Goal: Information Seeking & Learning: Get advice/opinions

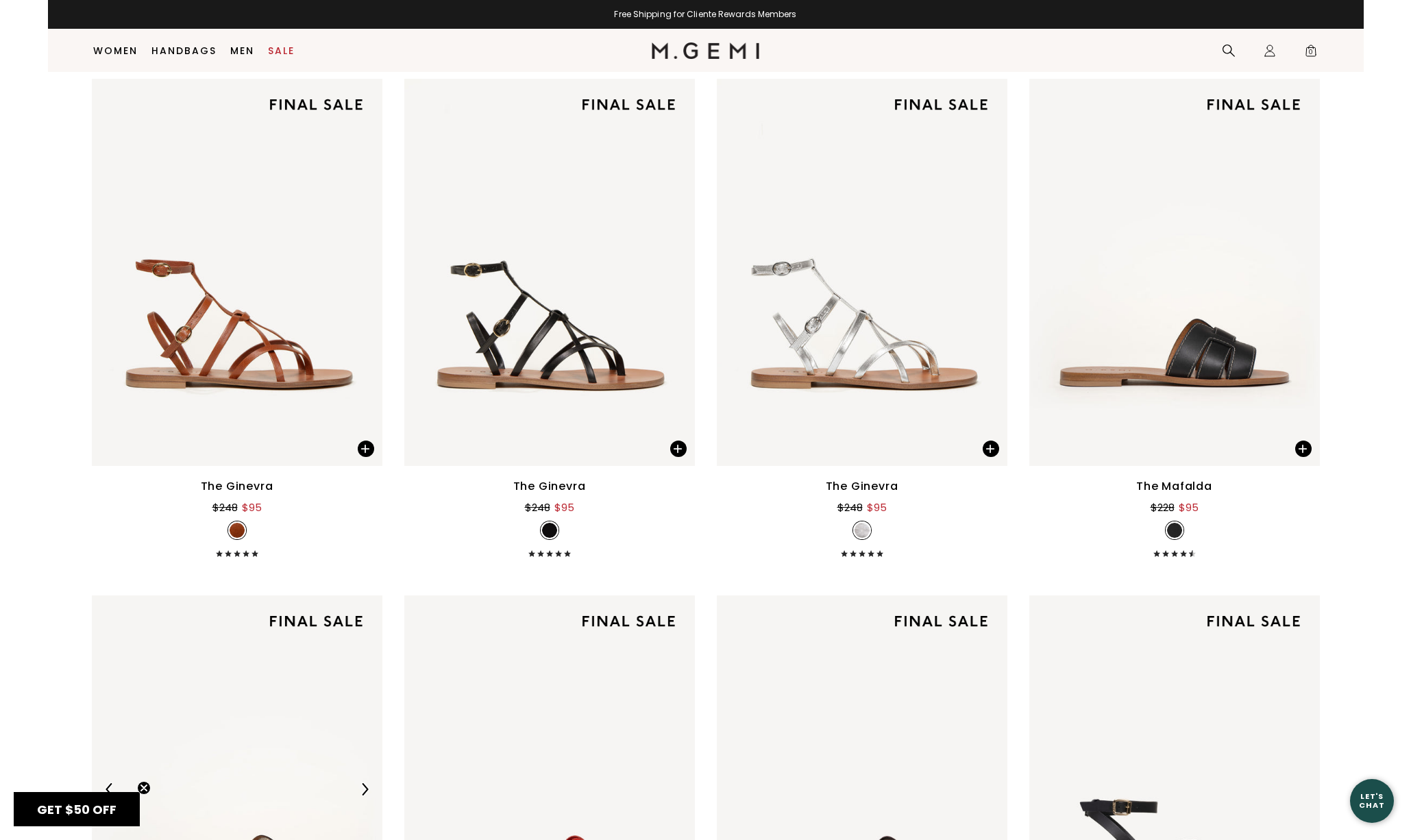
scroll to position [2814, 0]
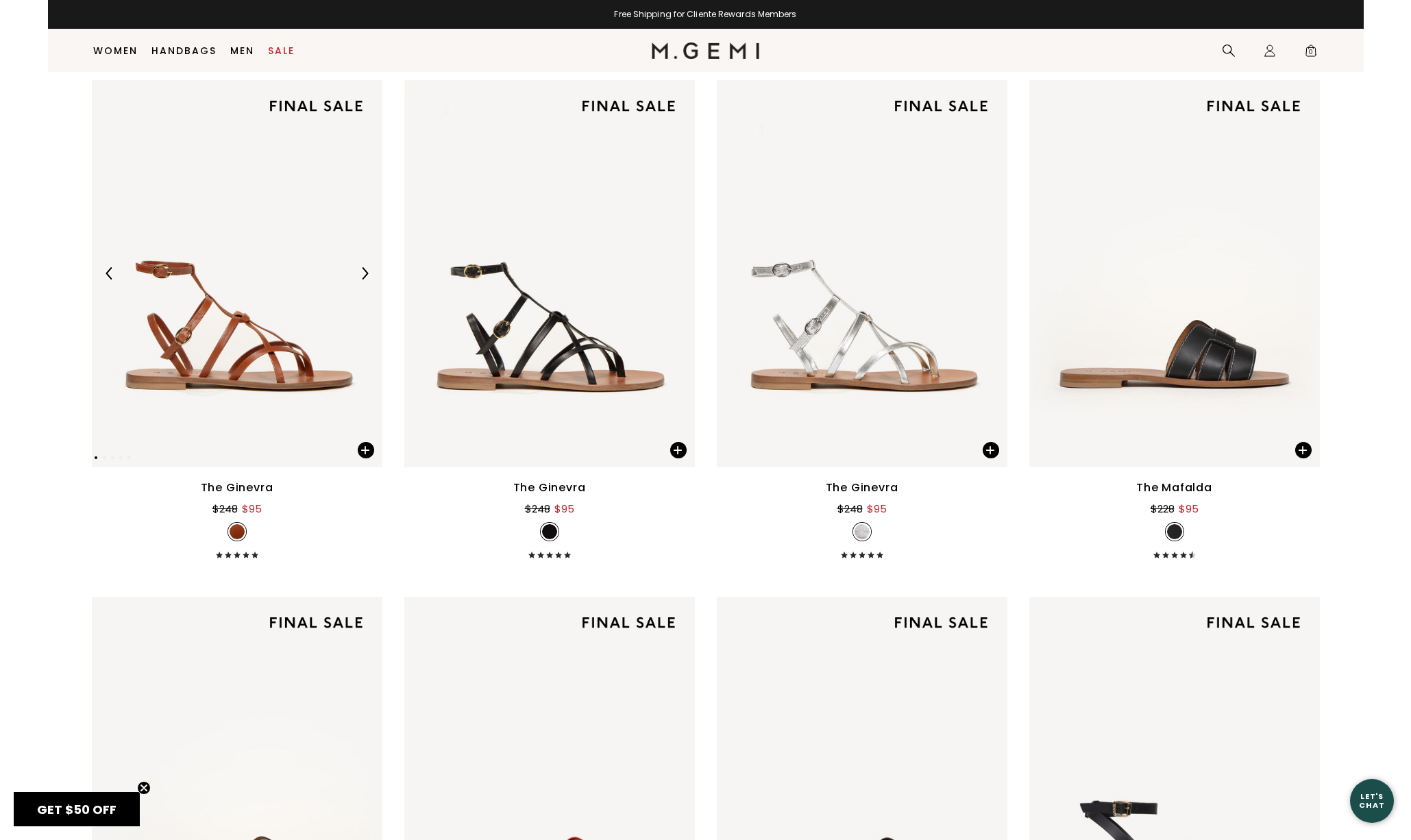
click at [227, 342] on img at bounding box center [237, 273] width 291 height 387
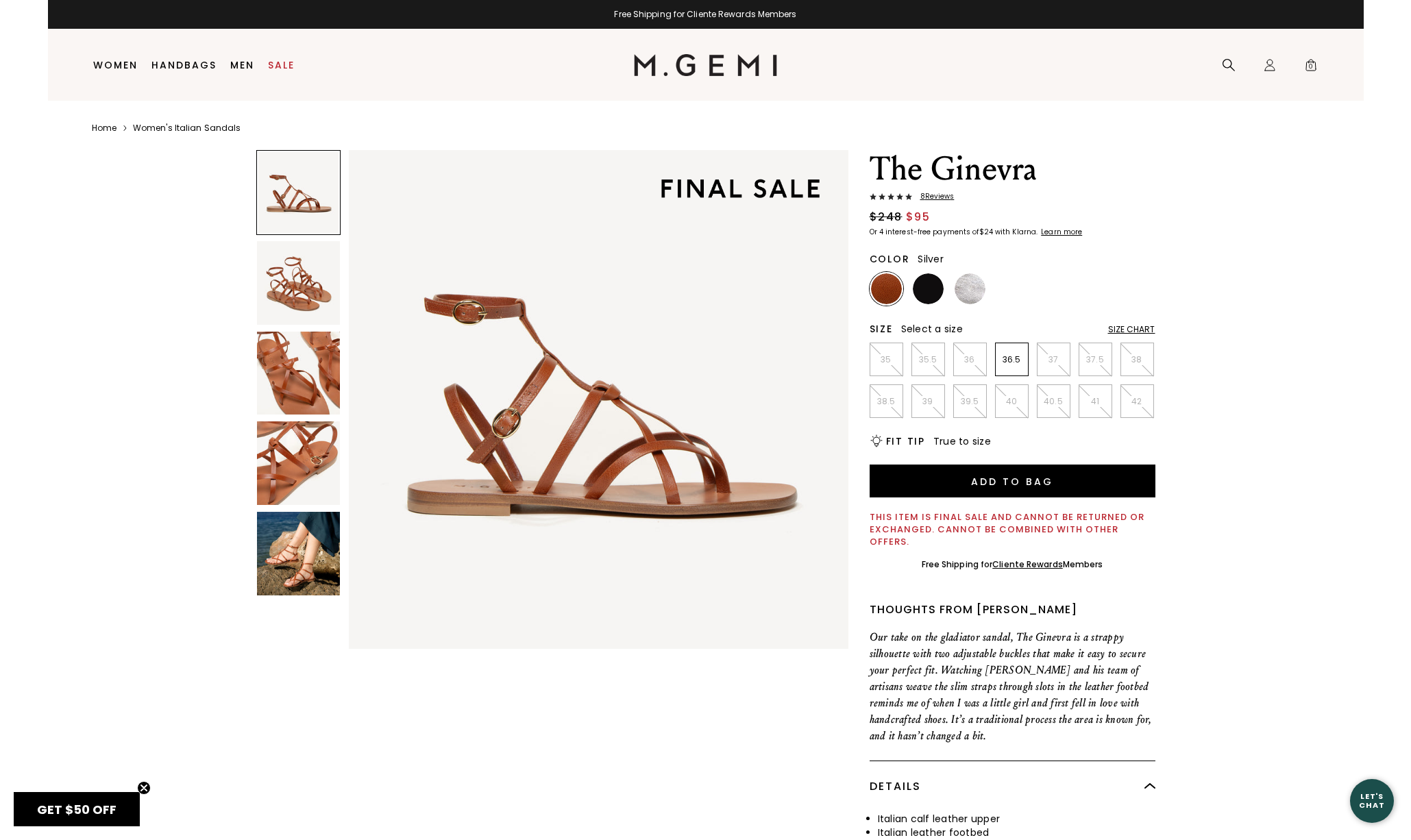
click at [974, 290] on img at bounding box center [970, 288] width 31 height 31
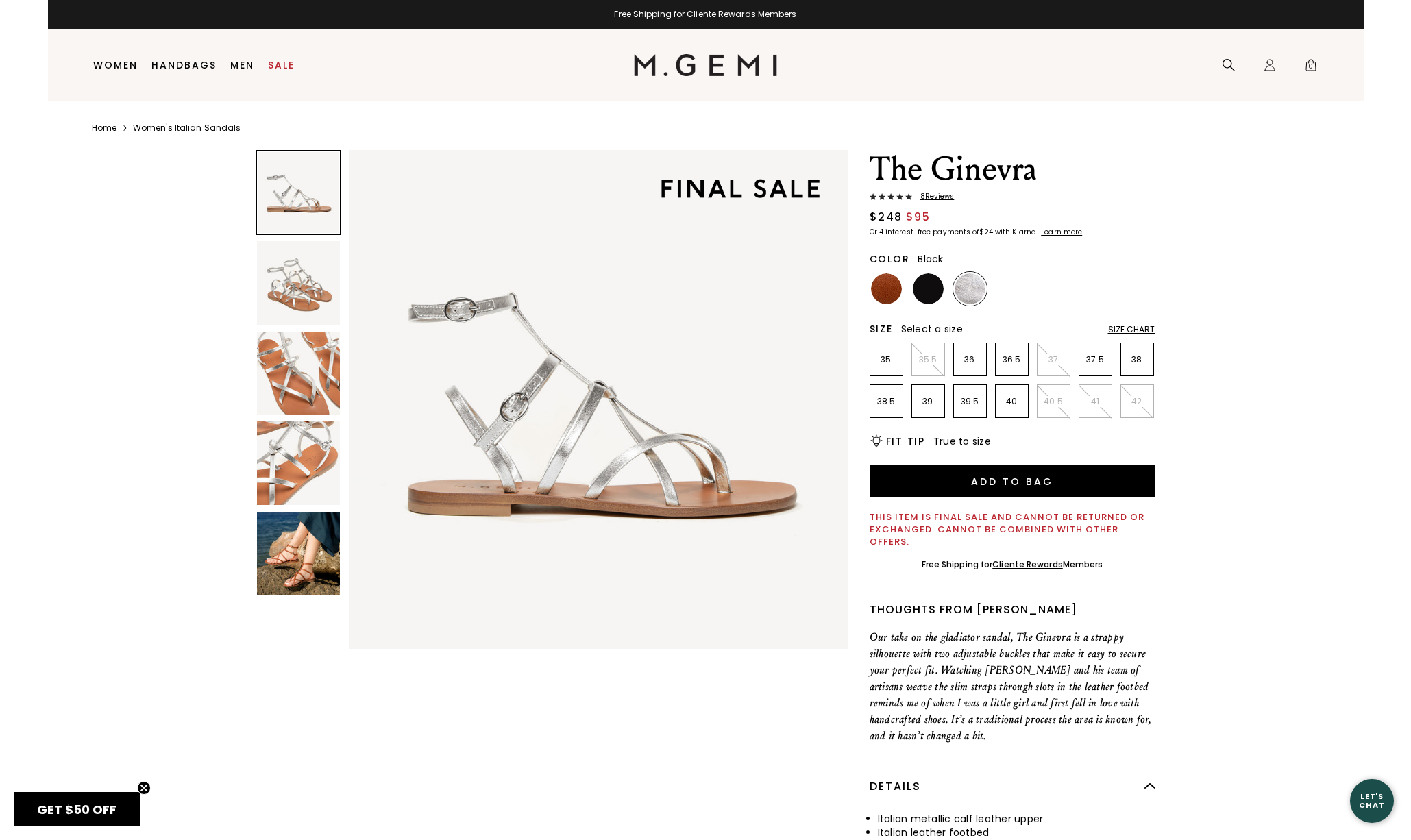
click at [927, 289] on img at bounding box center [927, 288] width 31 height 31
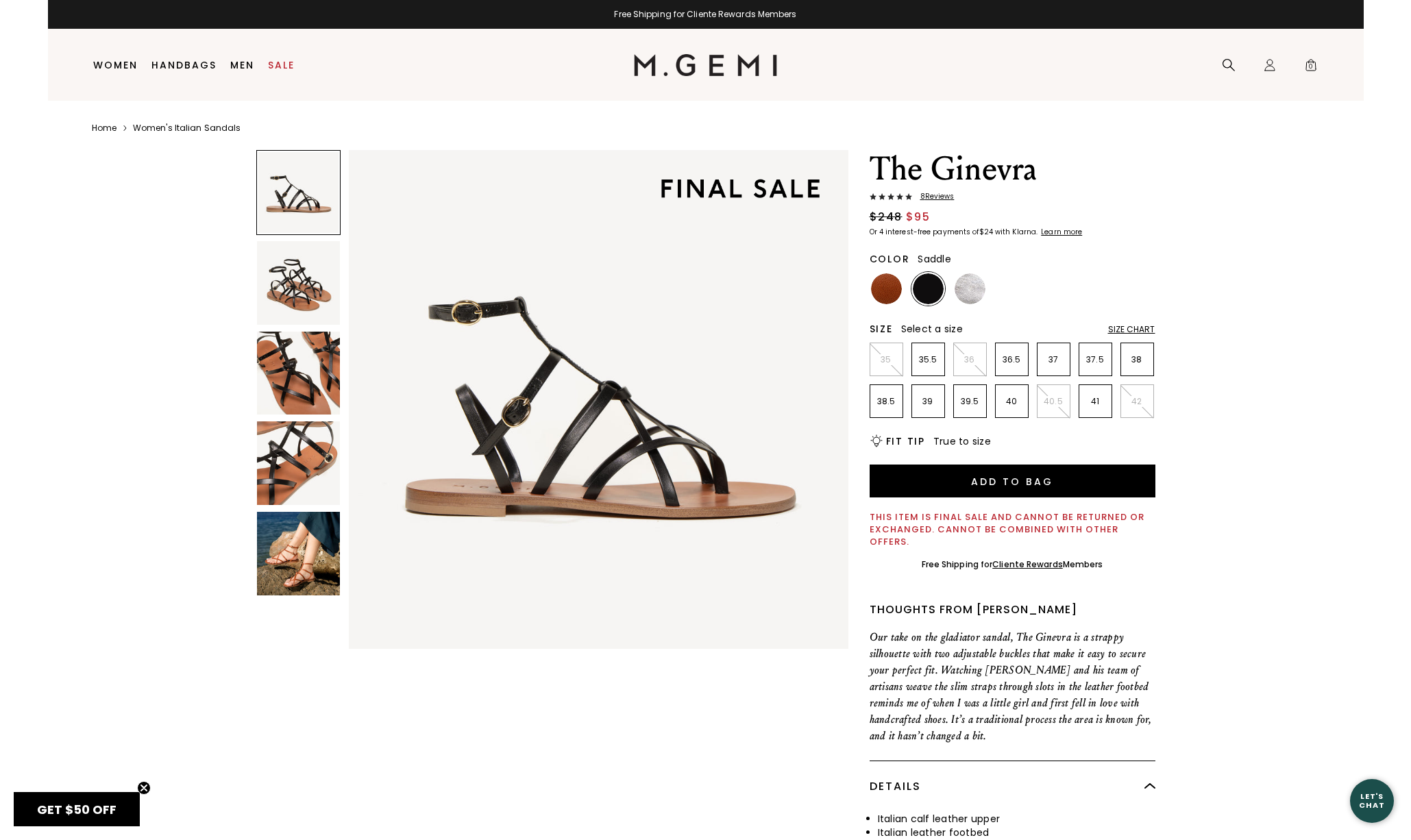
click at [890, 288] on img at bounding box center [886, 288] width 31 height 31
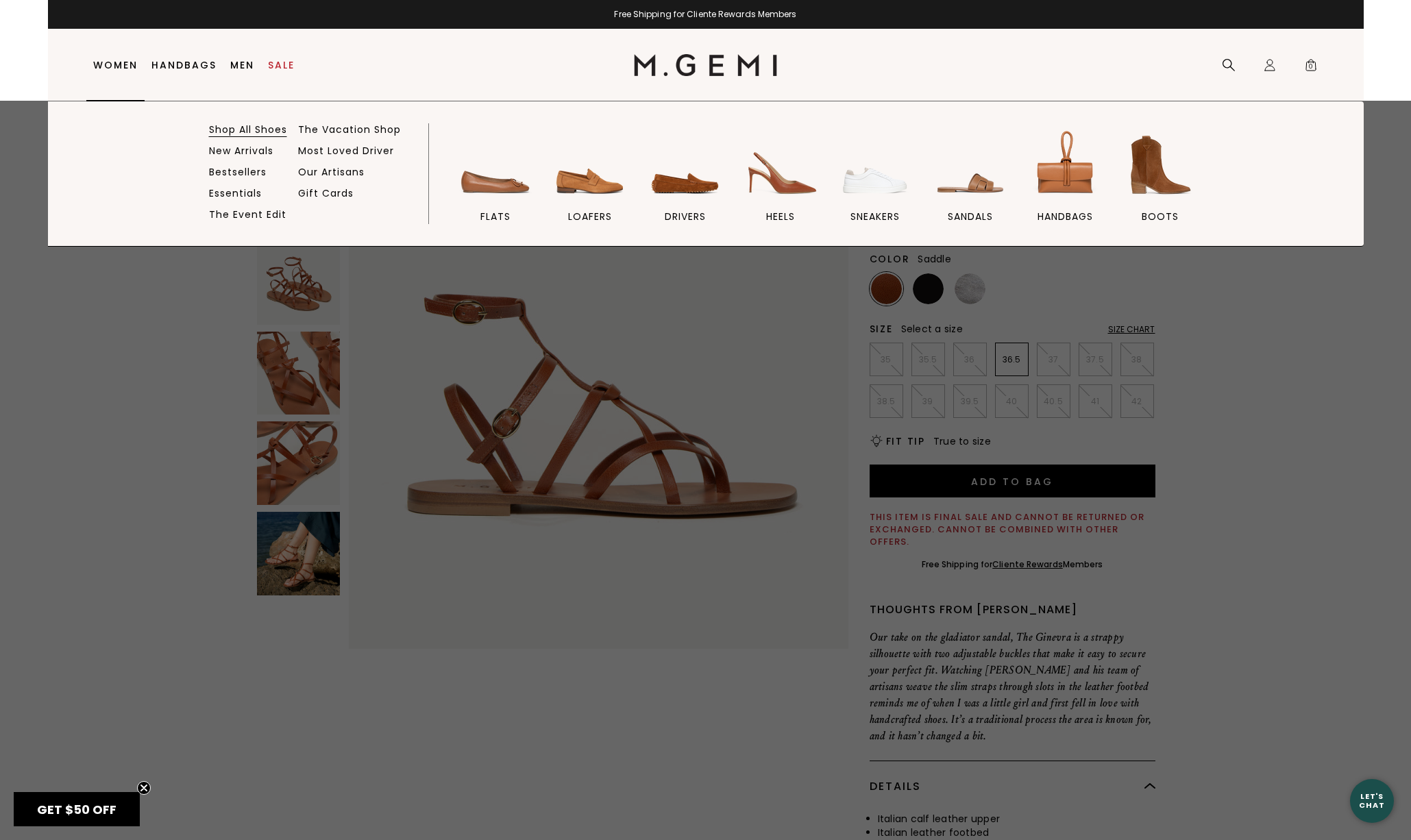
click at [266, 128] on link "Shop All Shoes" at bounding box center [247, 130] width 78 height 13
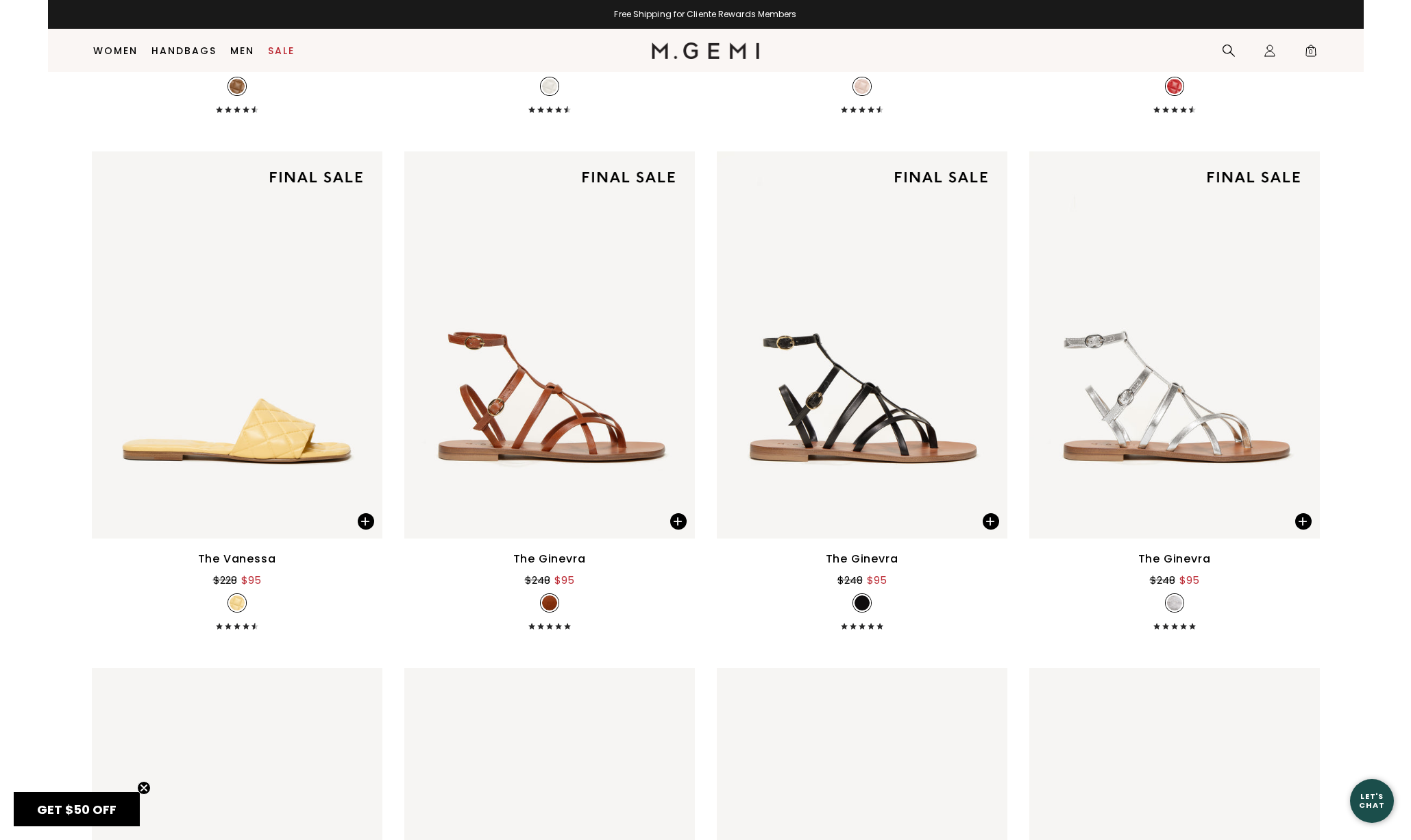
scroll to position [6296, 0]
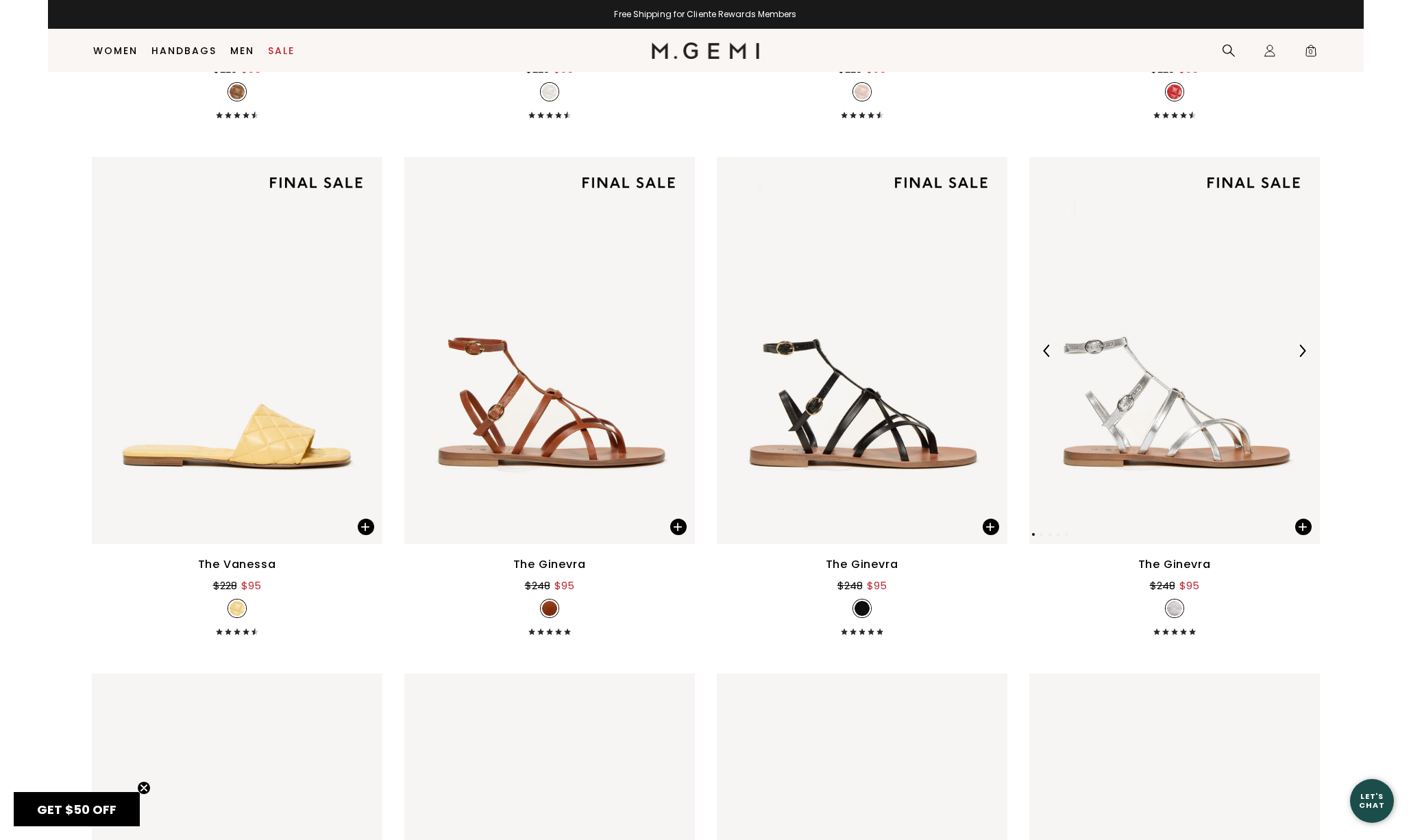
click at [1142, 444] on img at bounding box center [1175, 350] width 291 height 387
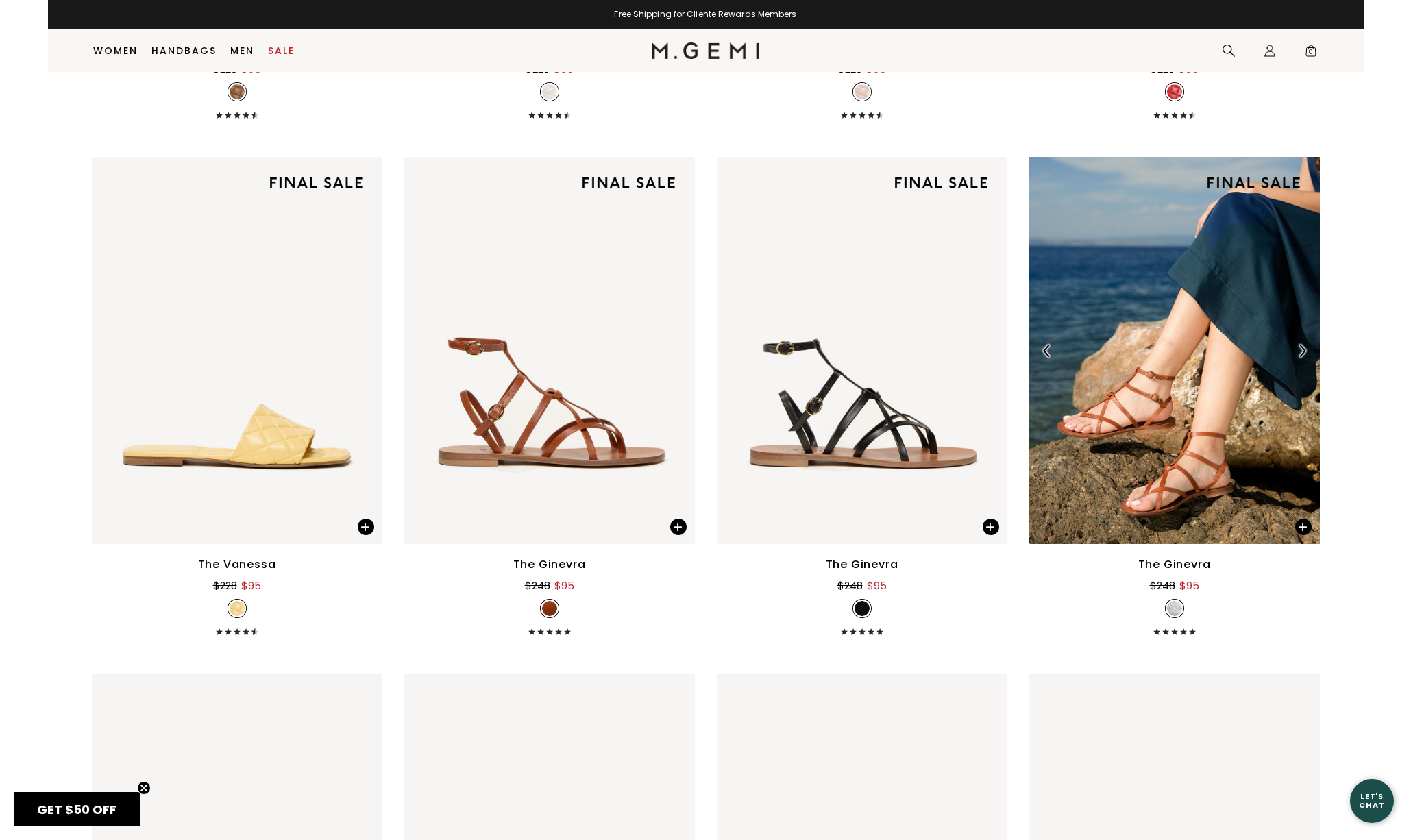
click at [1190, 439] on img at bounding box center [1175, 350] width 291 height 387
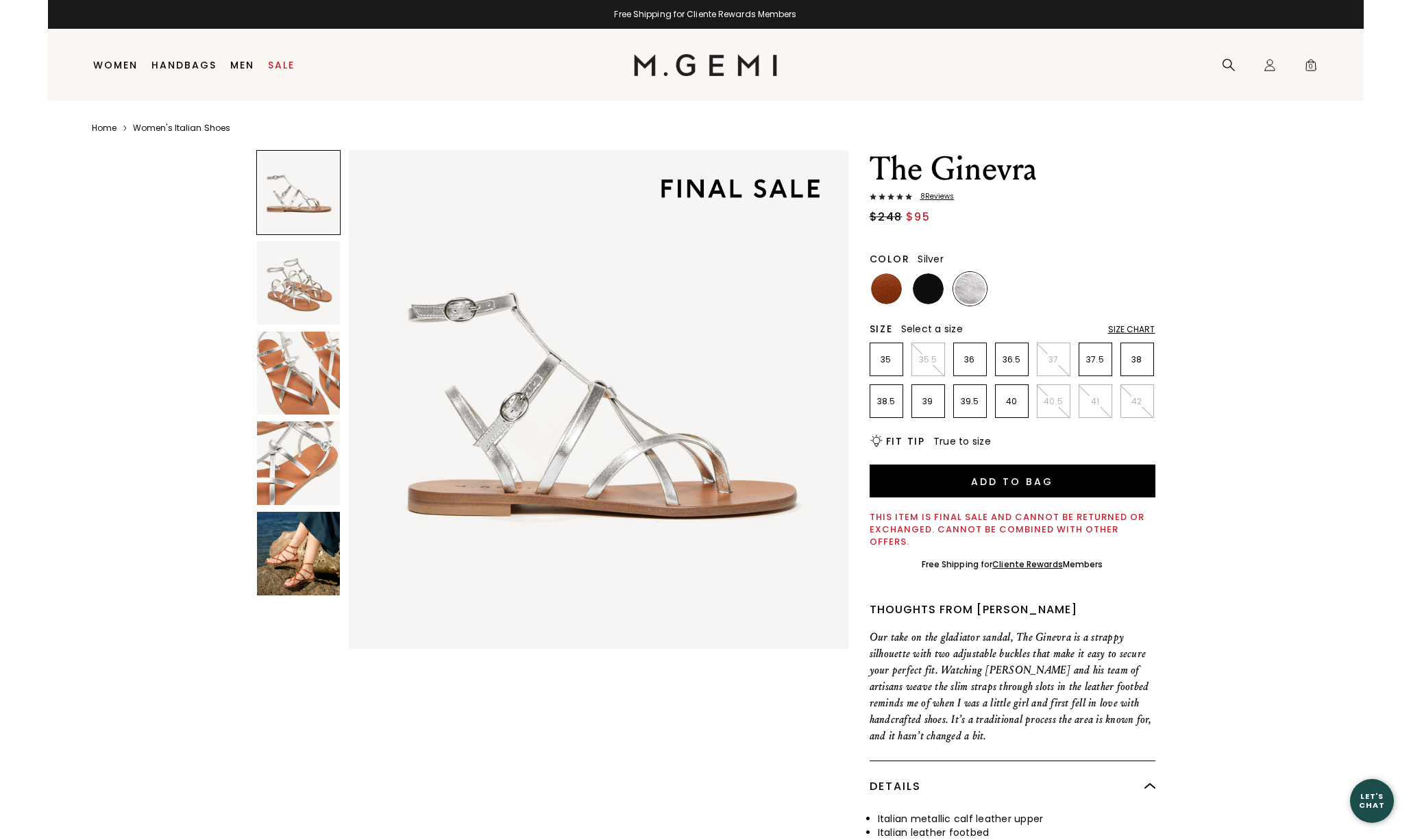
click at [938, 196] on span "8 Review s" at bounding box center [933, 196] width 42 height 8
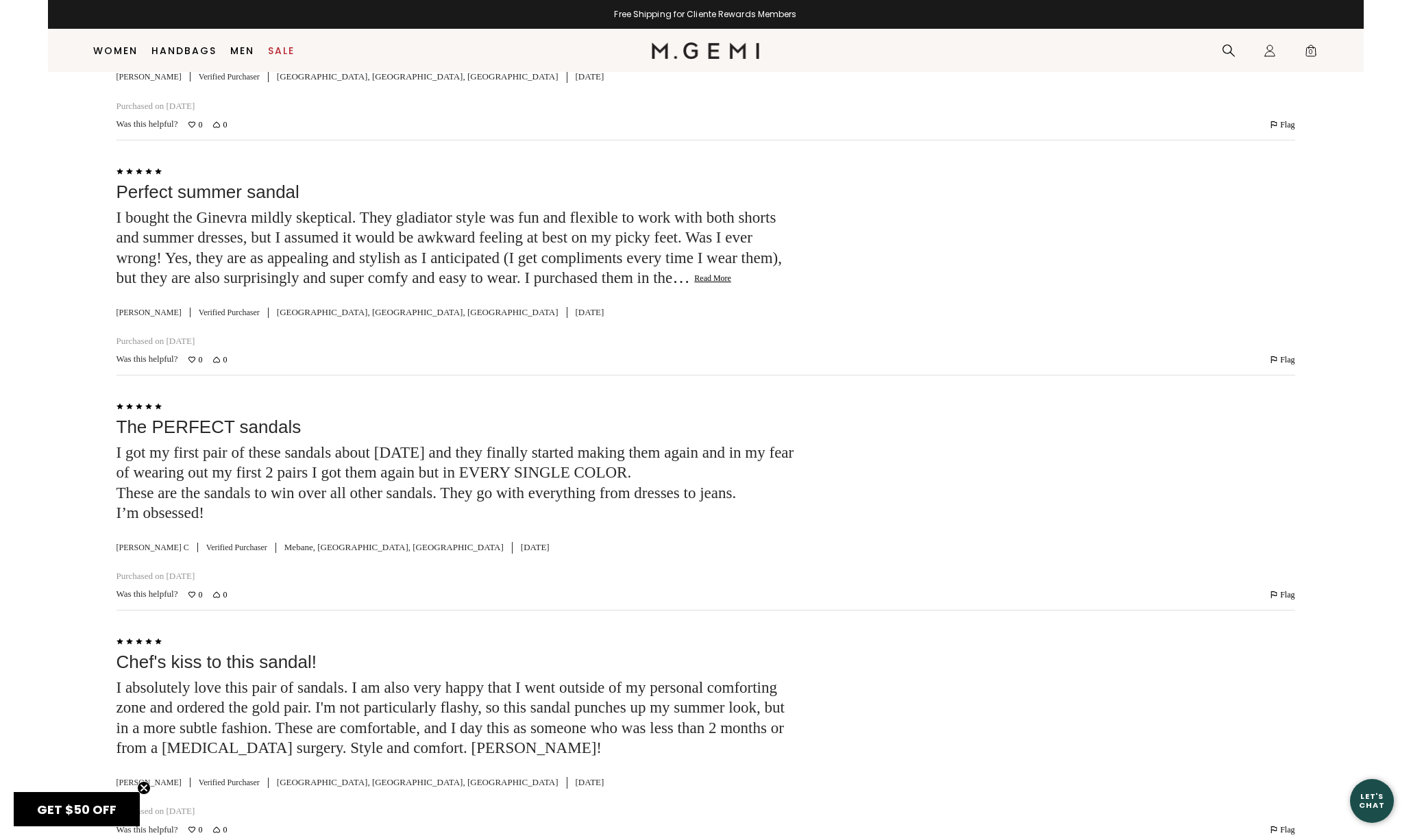
scroll to position [3189, 0]
click at [694, 272] on button "Read More" at bounding box center [712, 277] width 37 height 11
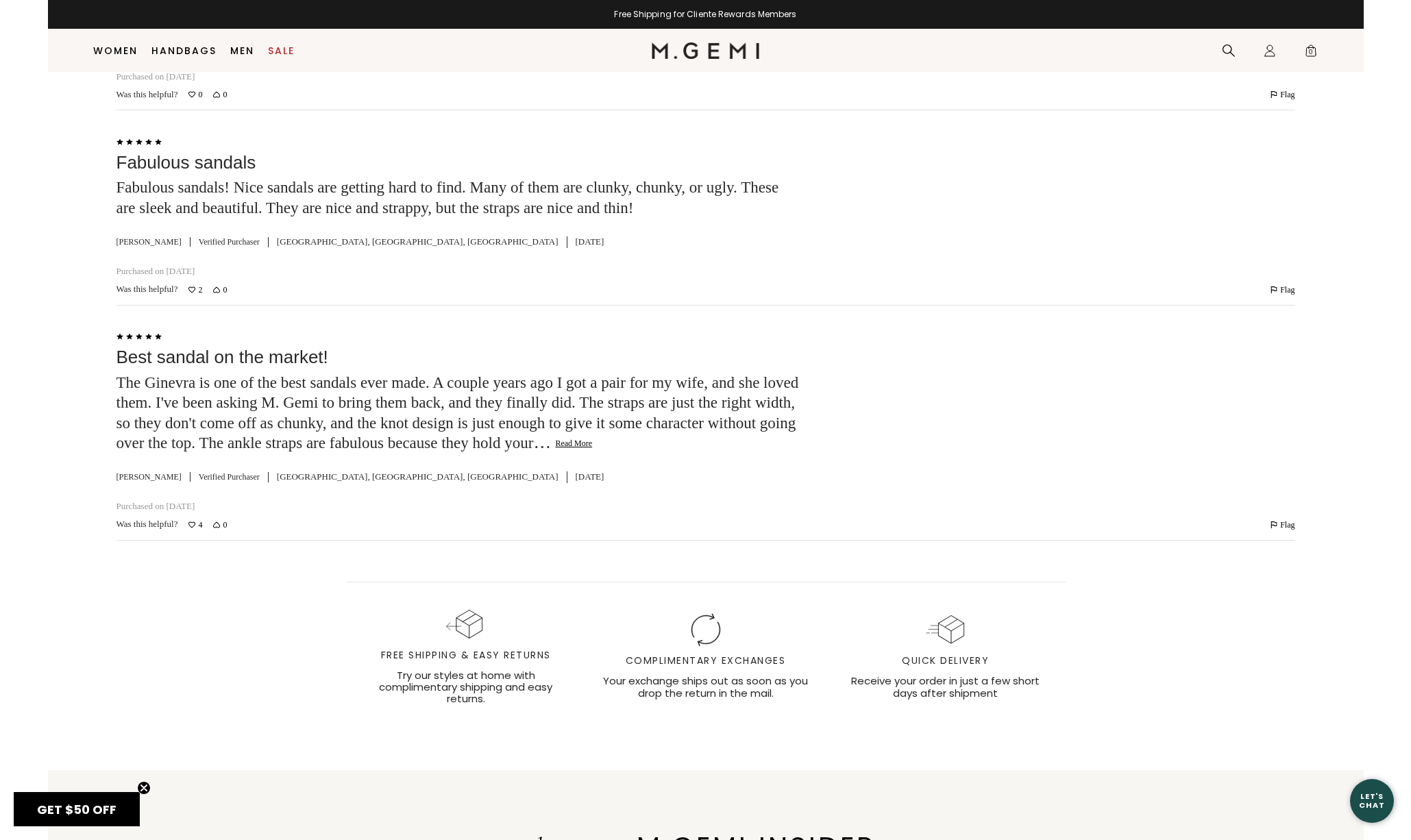
scroll to position [3945, 0]
click at [555, 436] on button "Read More" at bounding box center [573, 441] width 37 height 11
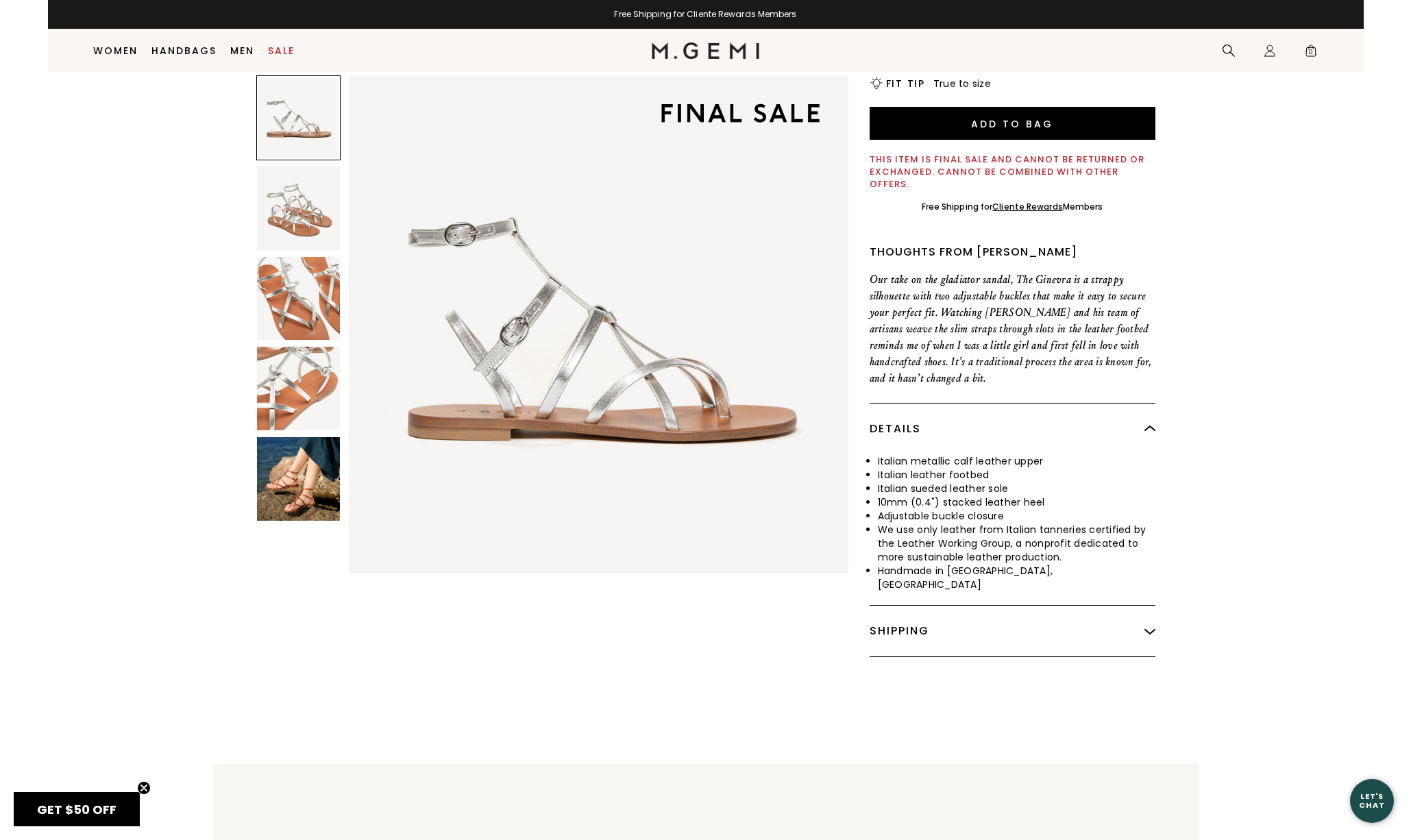
scroll to position [13, 0]
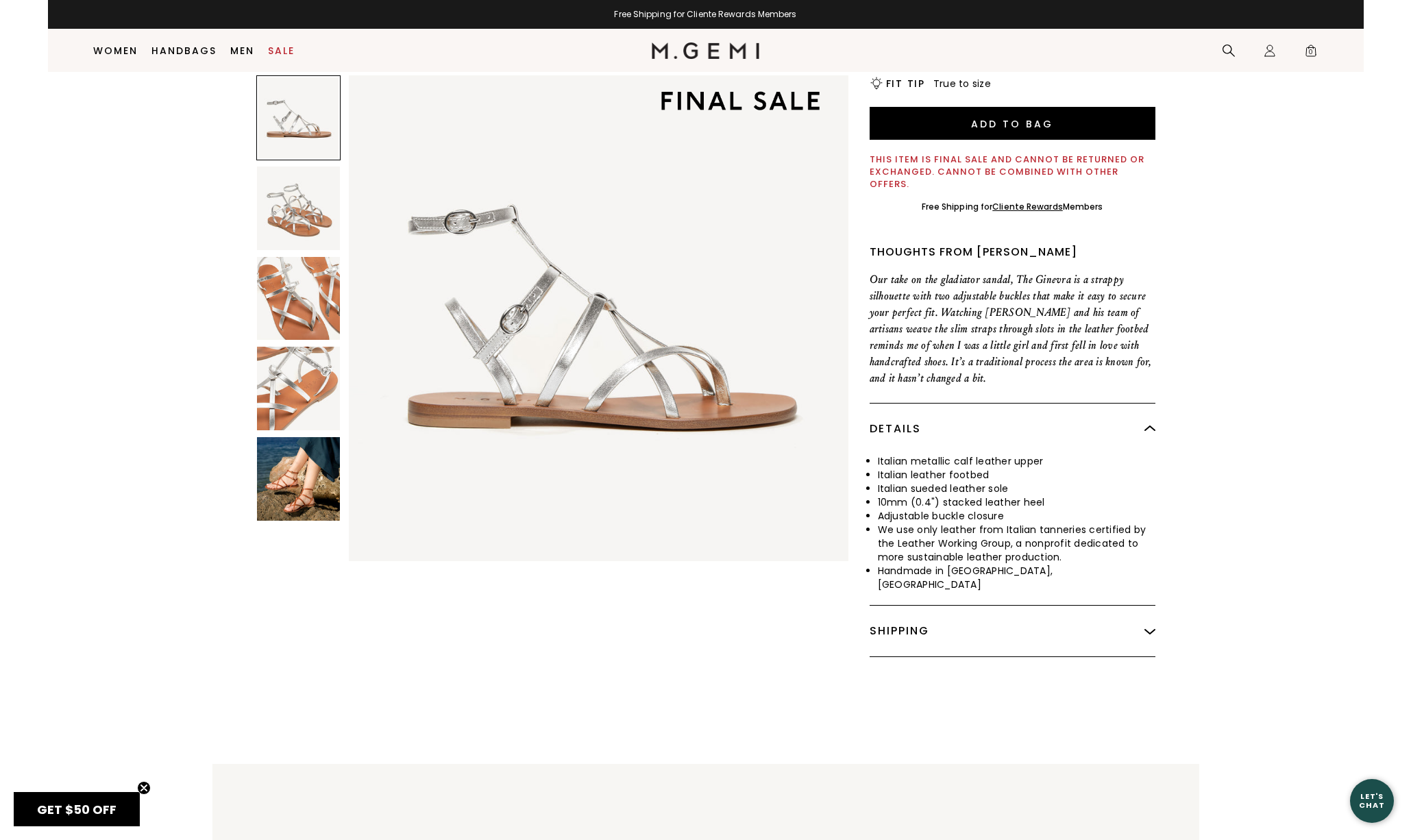
click at [294, 214] on img at bounding box center [298, 208] width 83 height 83
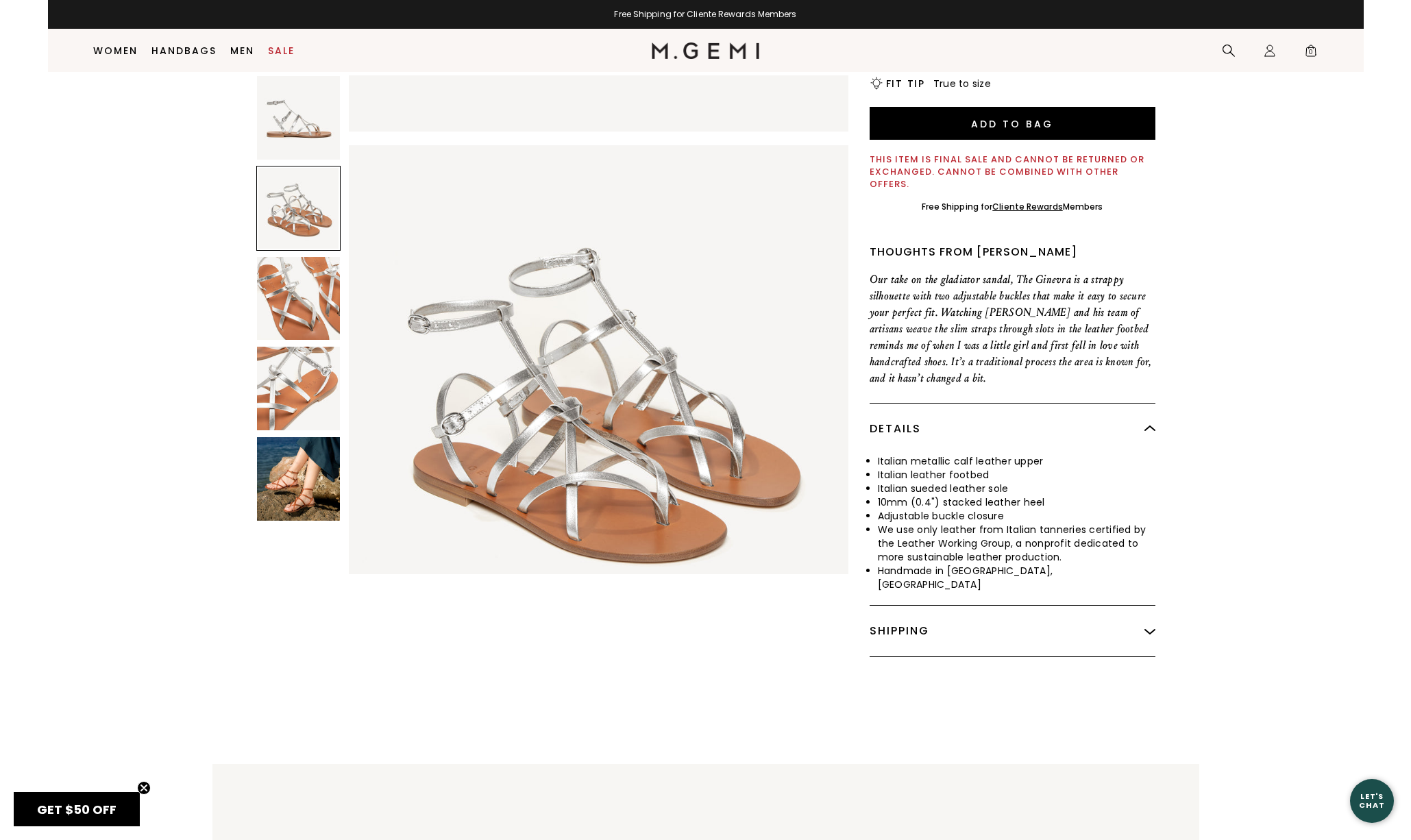
scroll to position [513, 0]
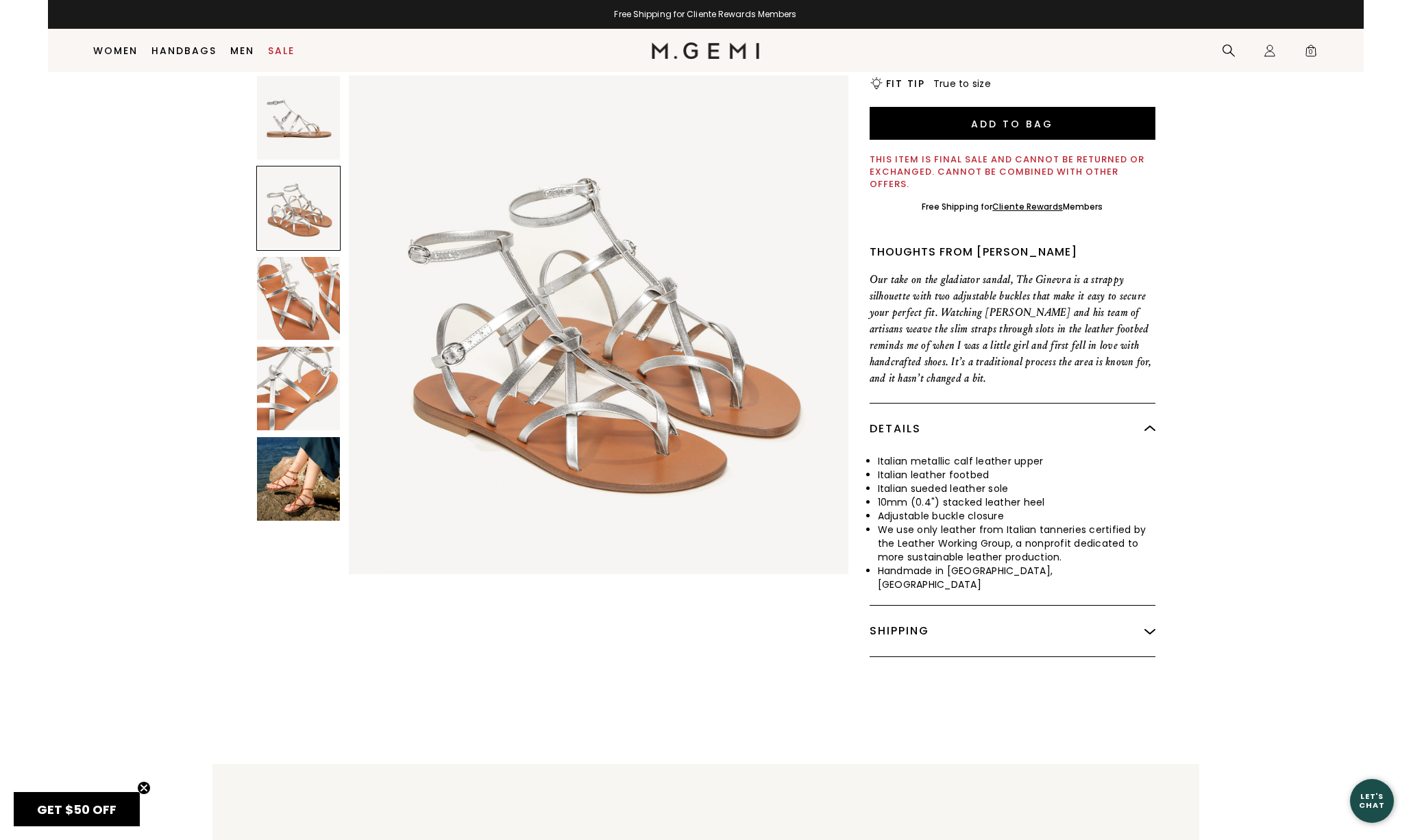
click at [298, 266] on img at bounding box center [298, 298] width 83 height 83
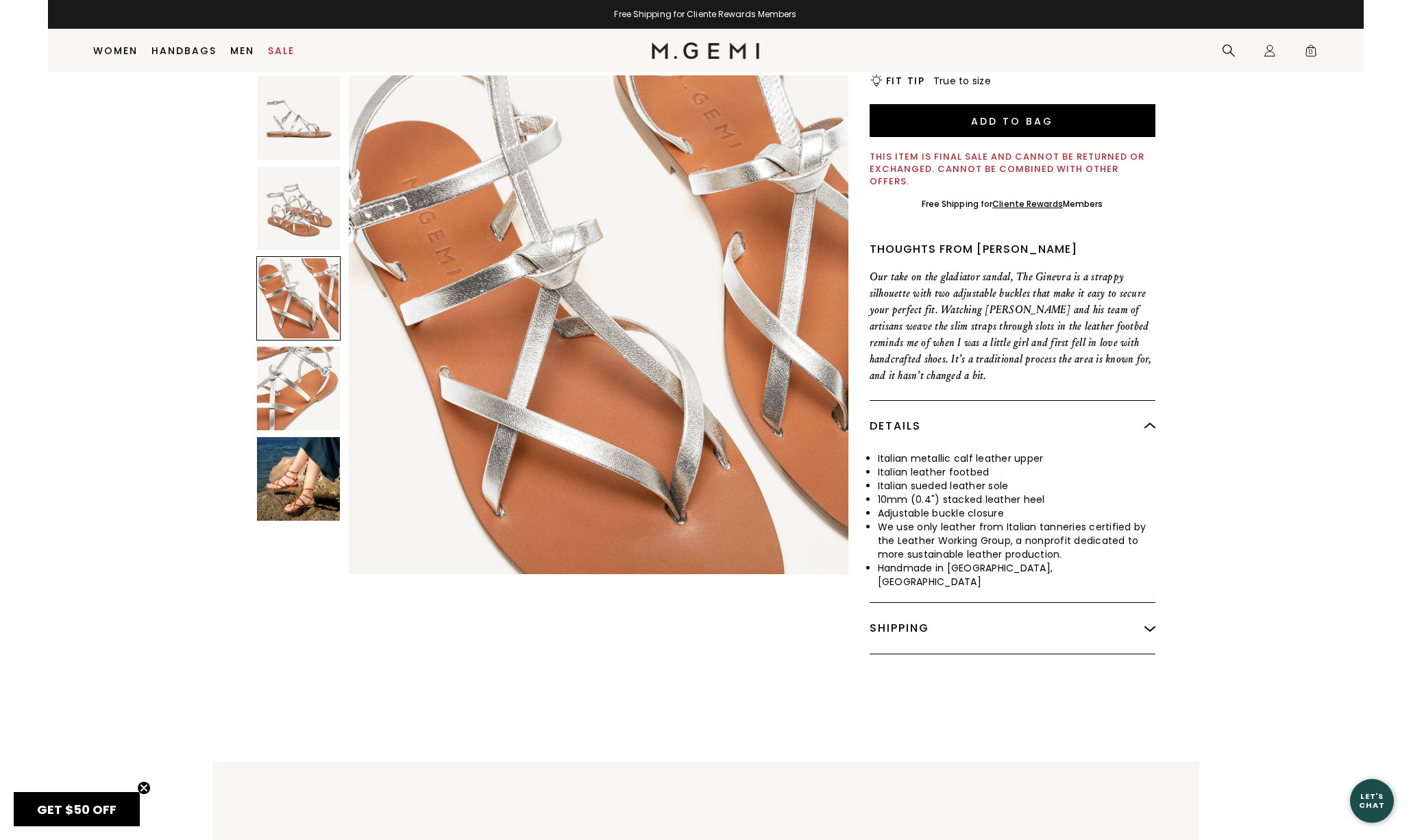
scroll to position [333, 0]
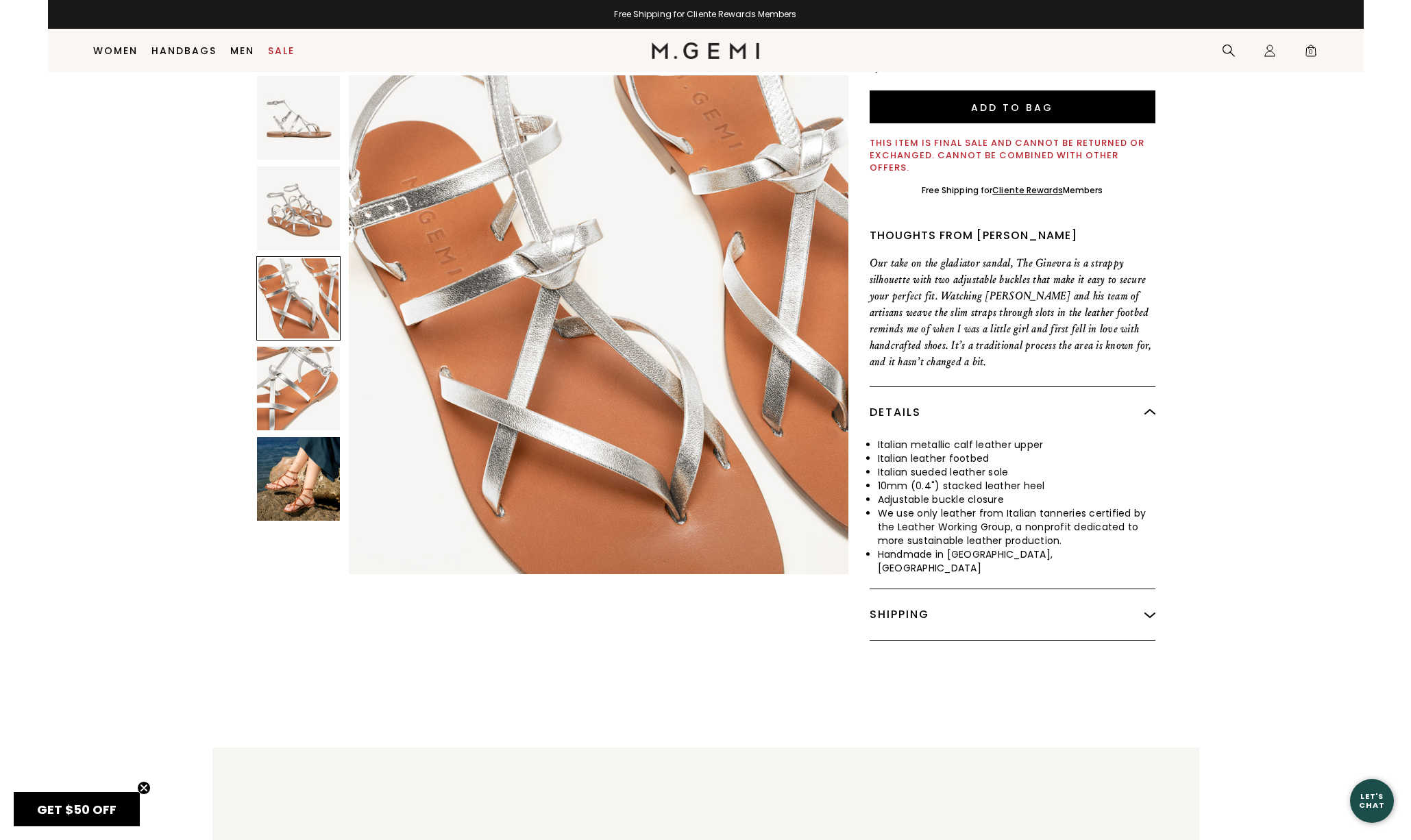
click at [305, 379] on img at bounding box center [298, 389] width 83 height 83
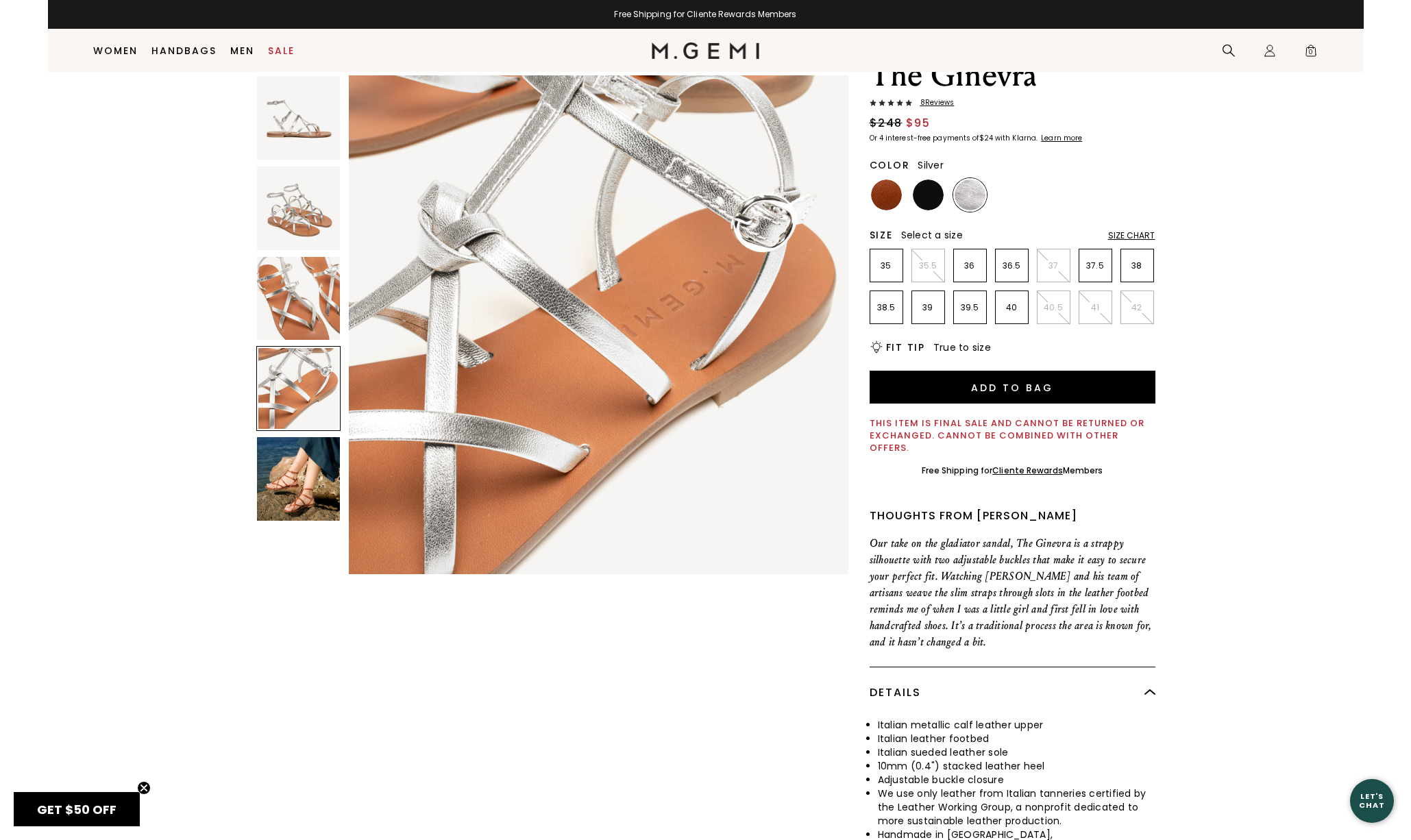
scroll to position [59, 0]
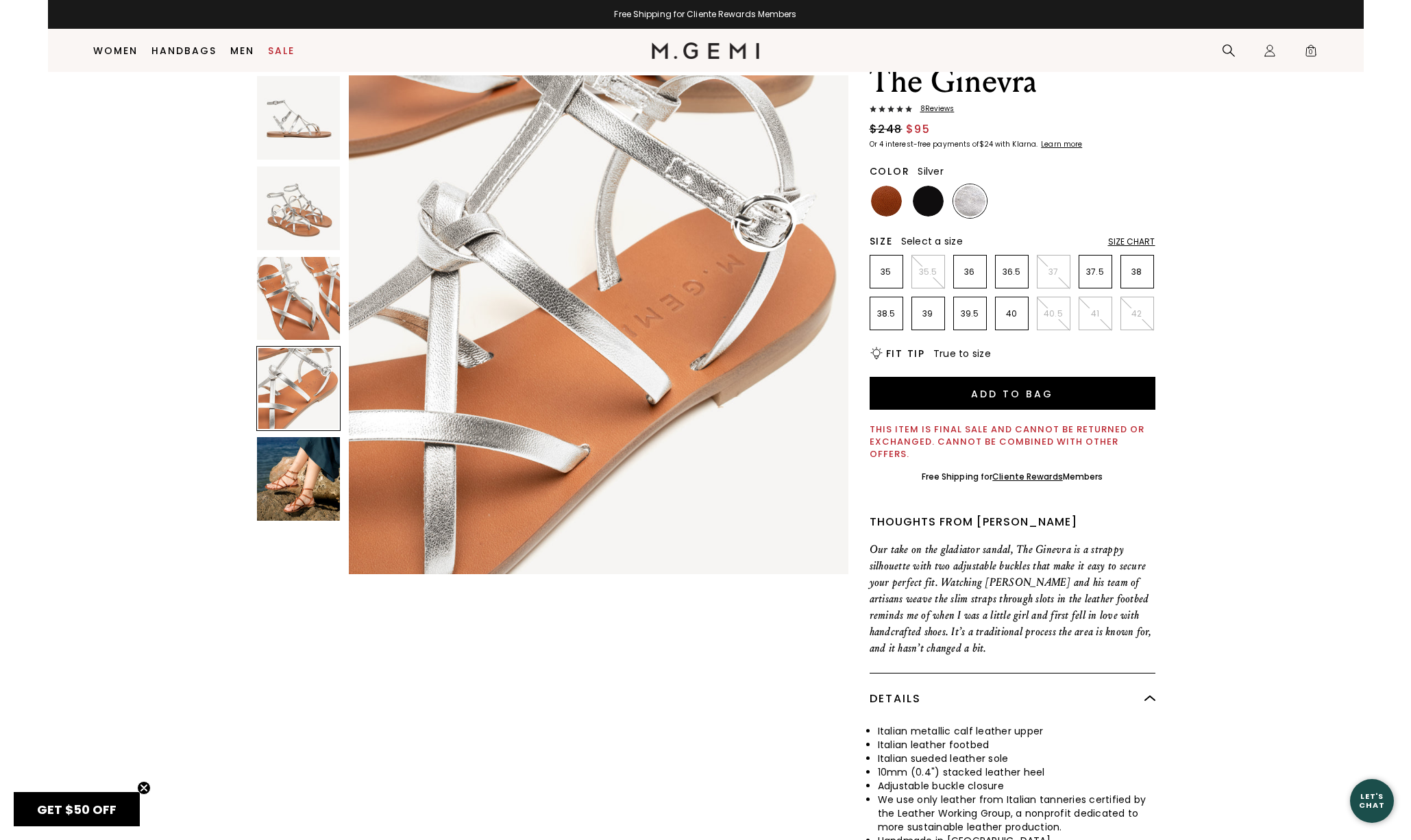
click at [1136, 243] on div "Size Chart" at bounding box center [1131, 242] width 47 height 11
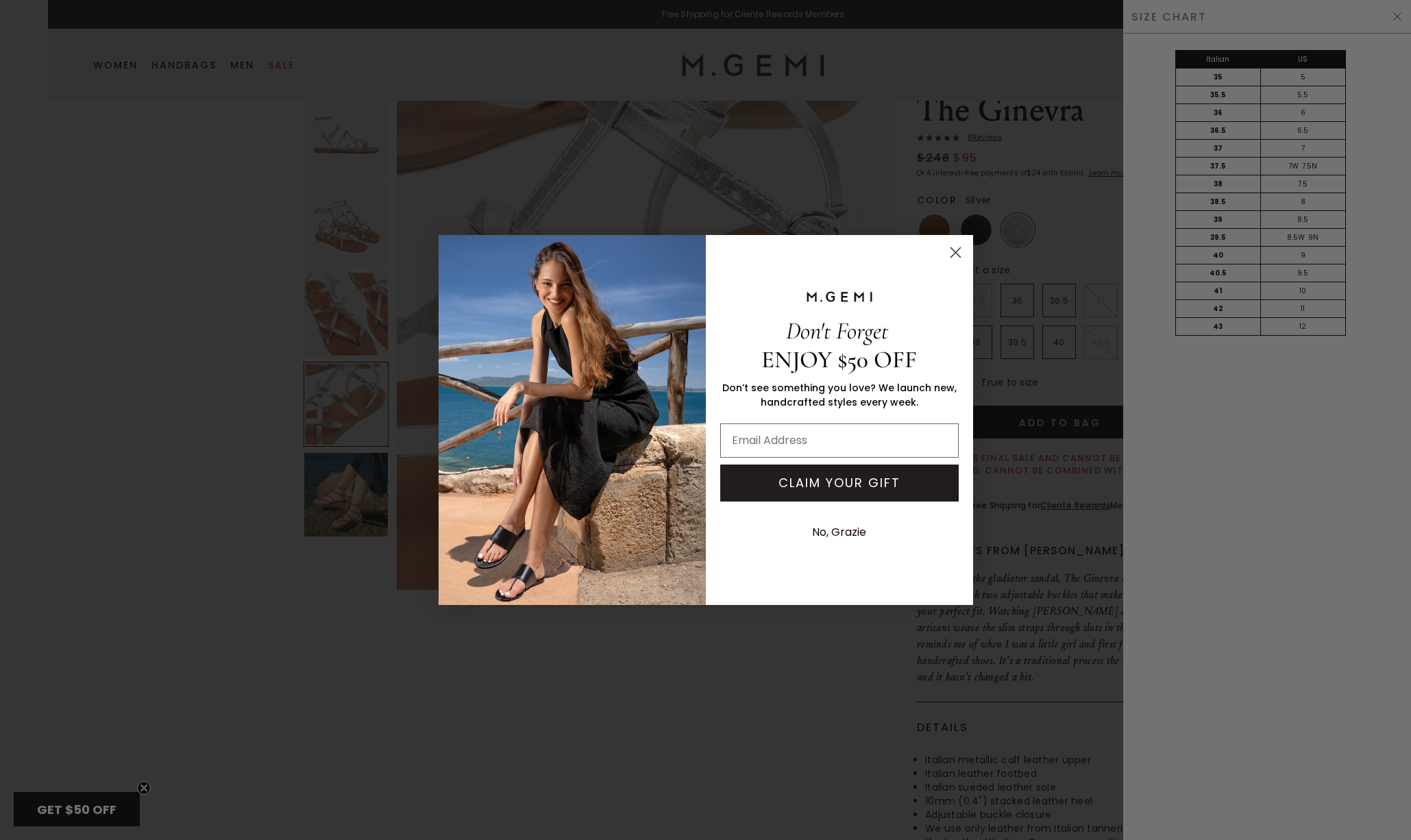
click at [954, 250] on circle "Close dialog" at bounding box center [955, 252] width 23 height 23
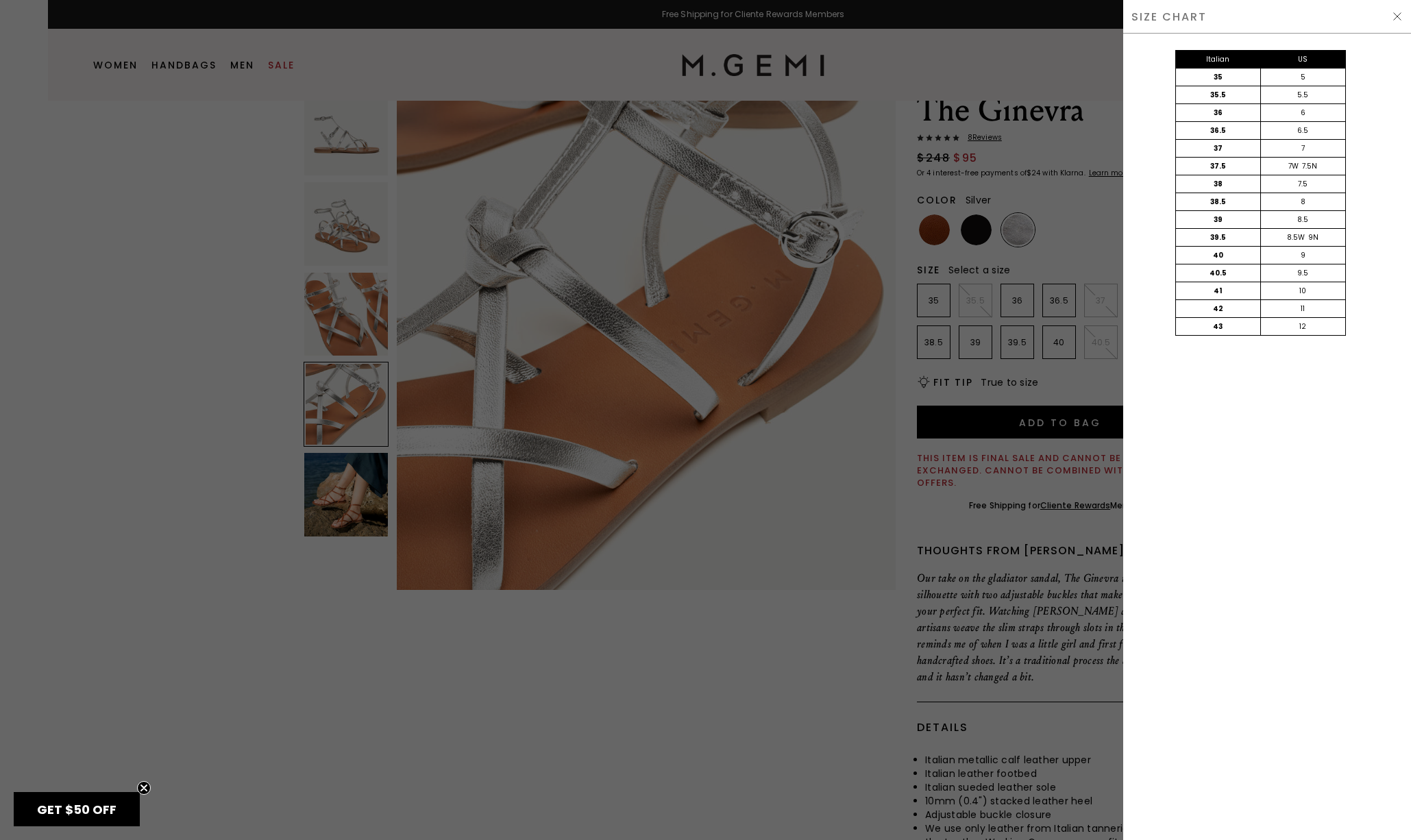
click at [1399, 15] on img at bounding box center [1397, 16] width 11 height 11
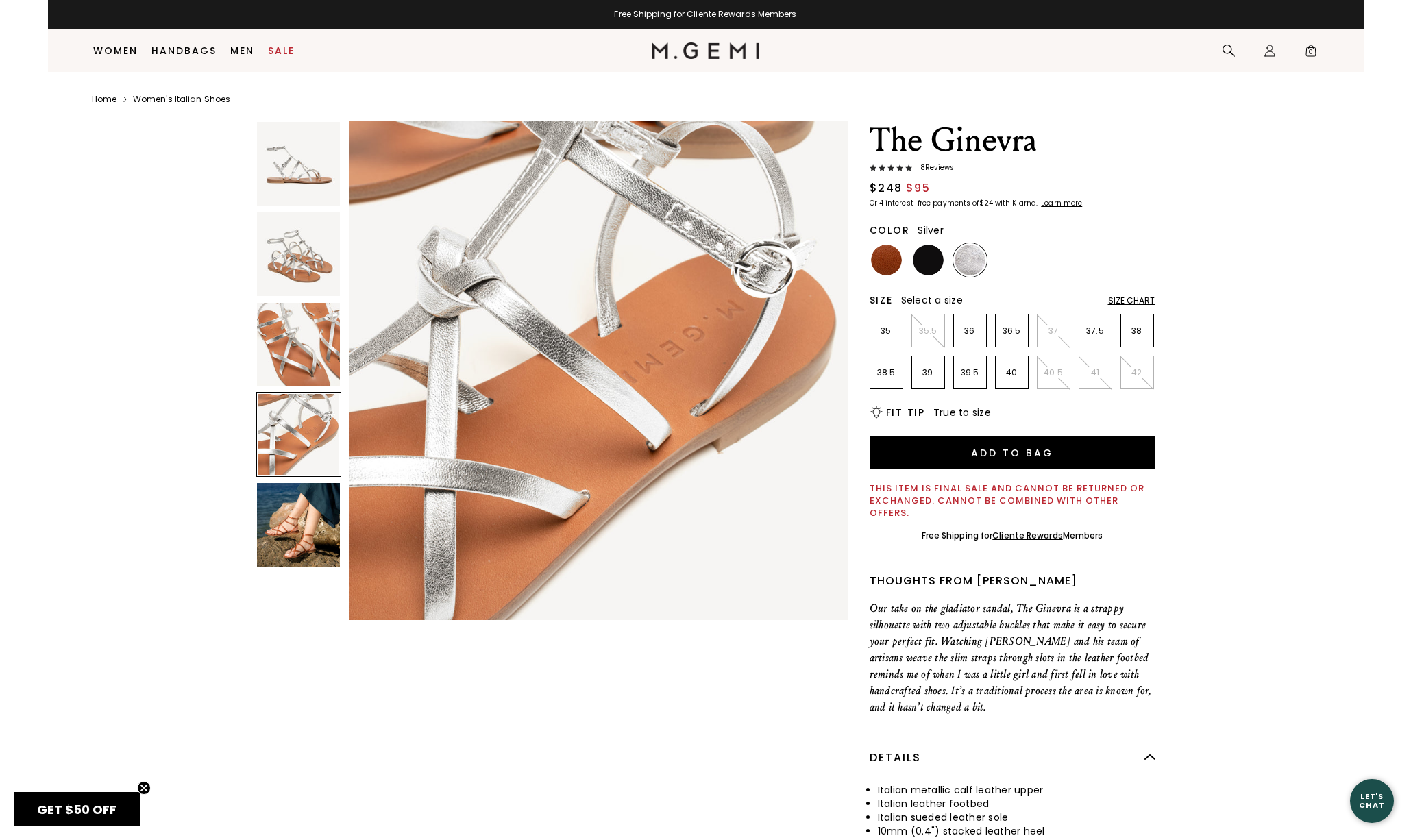
scroll to position [59, 0]
